Goal: Transaction & Acquisition: Purchase product/service

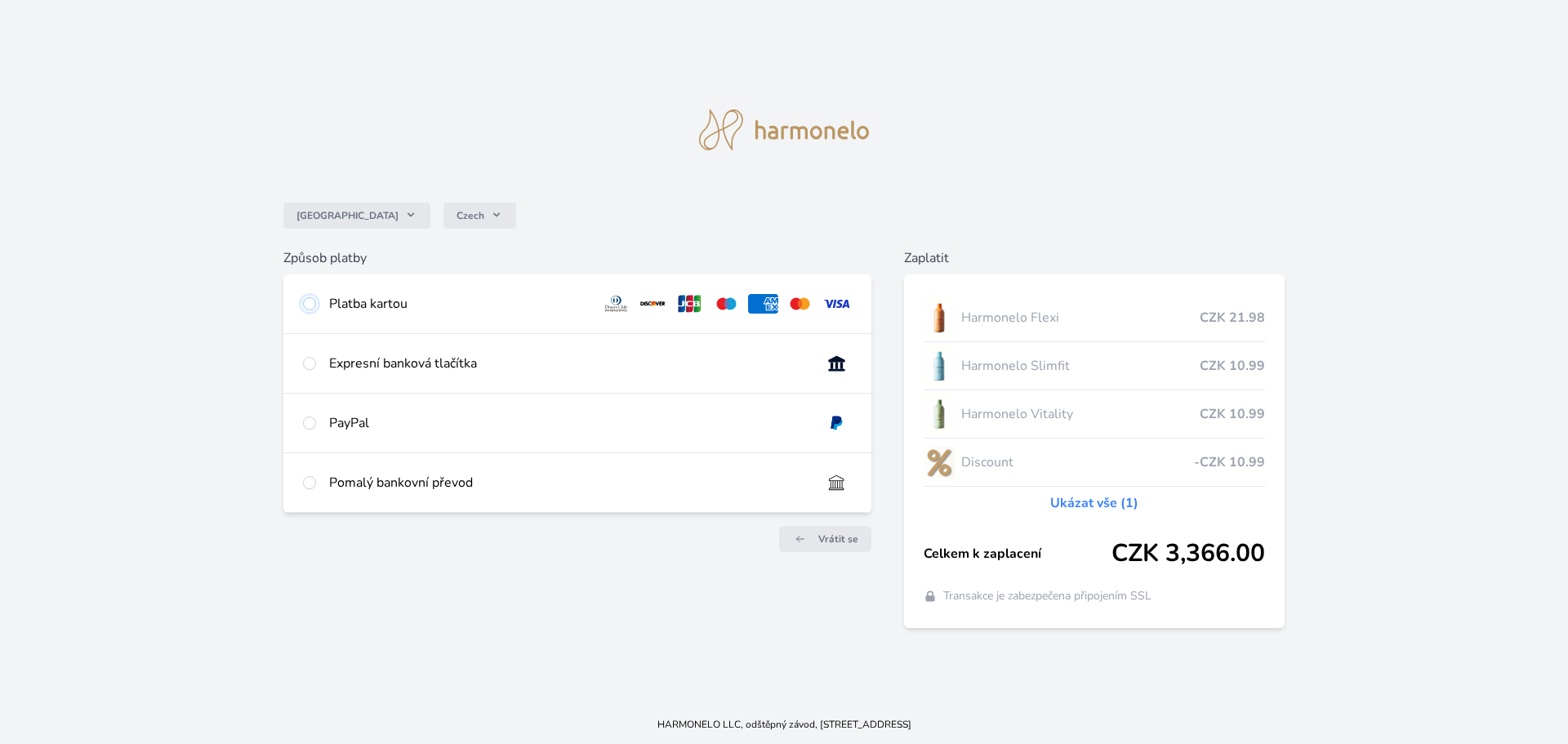
click at [309, 302] on input "radio" at bounding box center [309, 304] width 13 height 13
radio input "true"
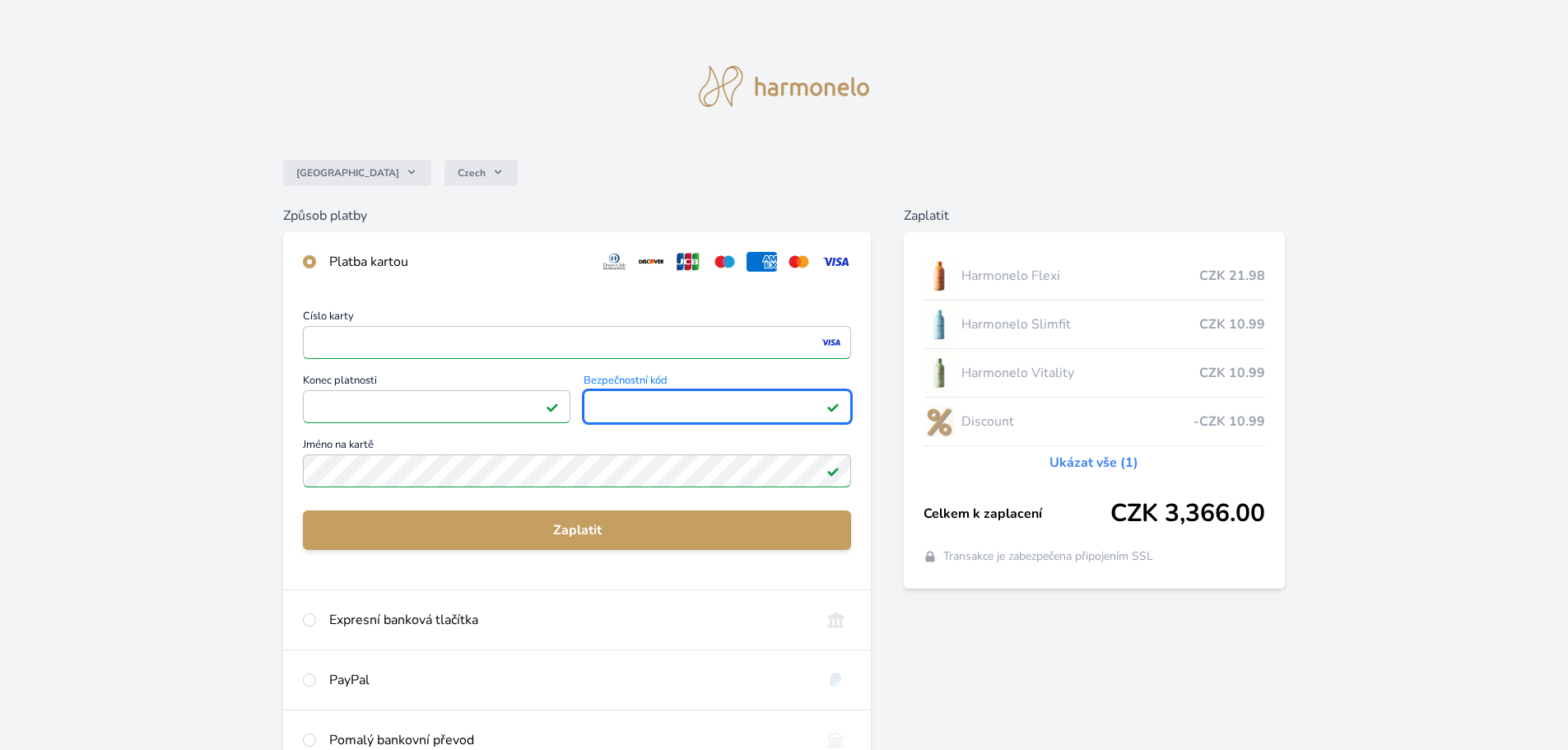
click at [204, 434] on div "Česko Czech Způsob platby Platba kartou Číslo karty <p>Your browser does not su…" at bounding box center [784, 428] width 1568 height 856
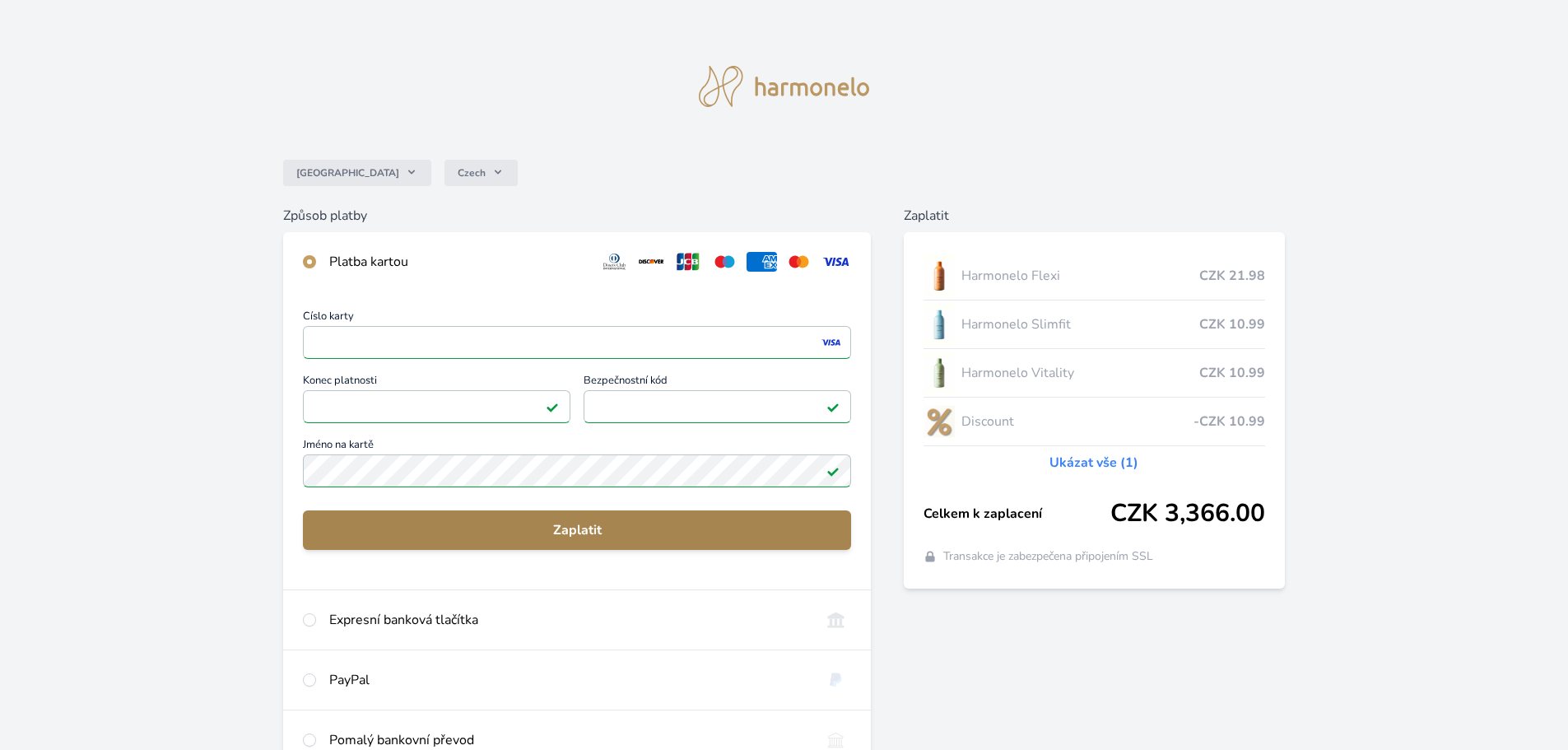
click at [570, 525] on span "Zaplatit" at bounding box center [576, 530] width 522 height 20
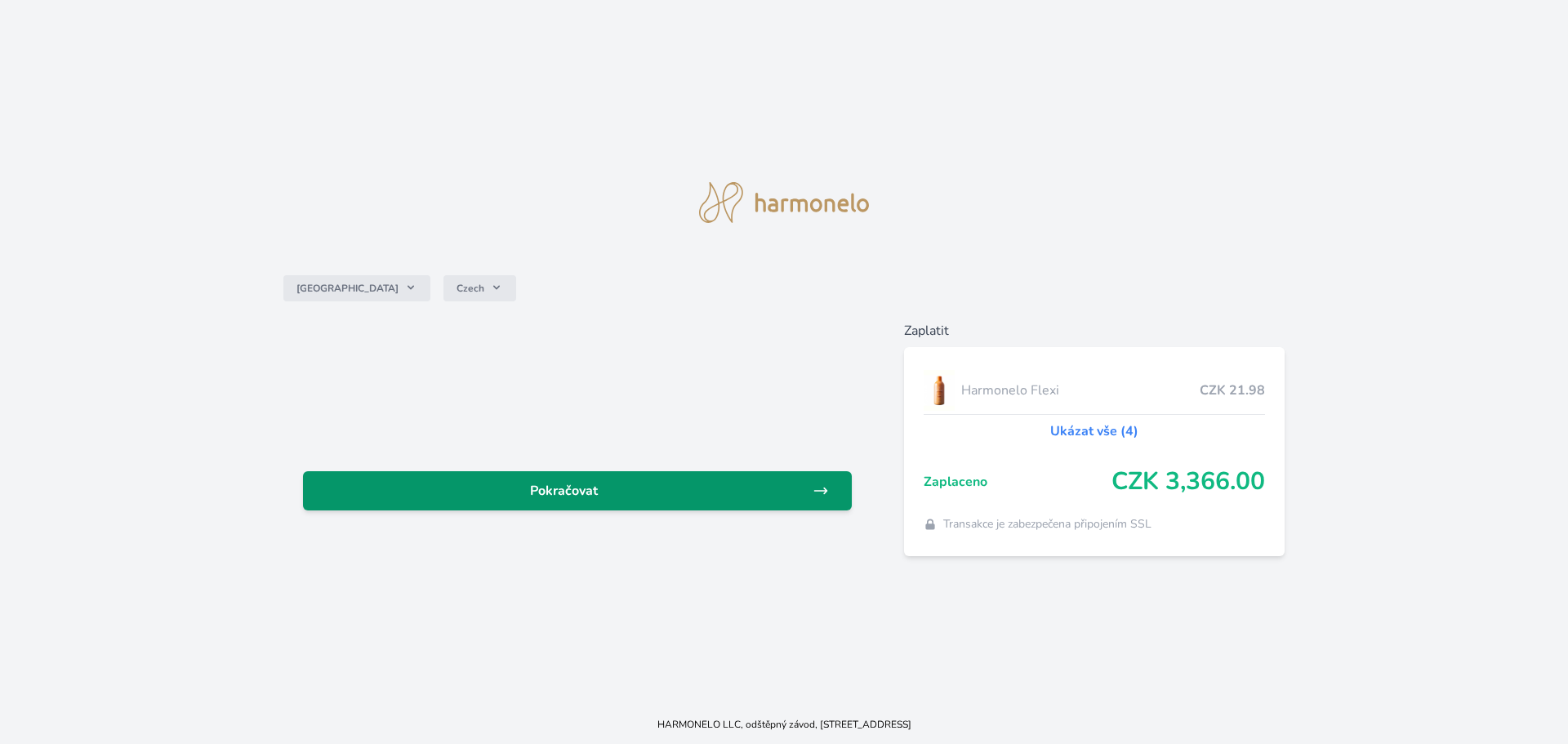
click at [559, 495] on span "Pokračovat" at bounding box center [564, 491] width 496 height 20
